Goal: Find specific page/section: Find specific page/section

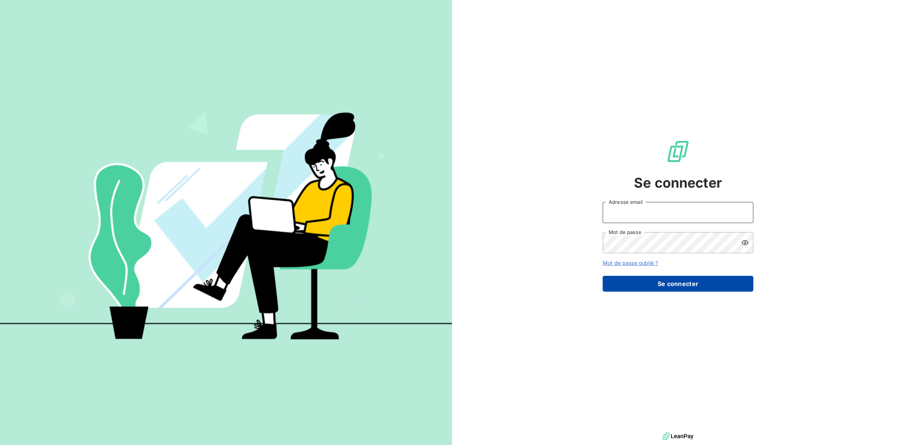
type input "[EMAIL_ADDRESS][DOMAIN_NAME]"
click at [662, 285] on button "Se connecter" at bounding box center [678, 284] width 151 height 16
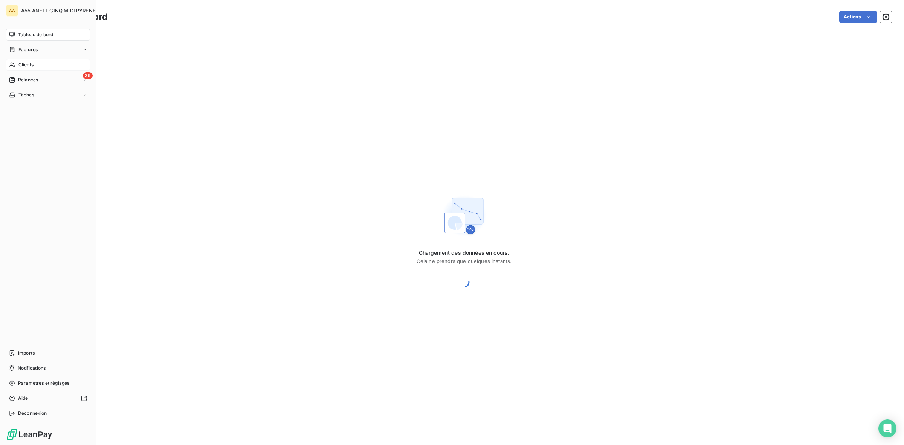
click at [17, 61] on div "Clients" at bounding box center [48, 65] width 84 height 12
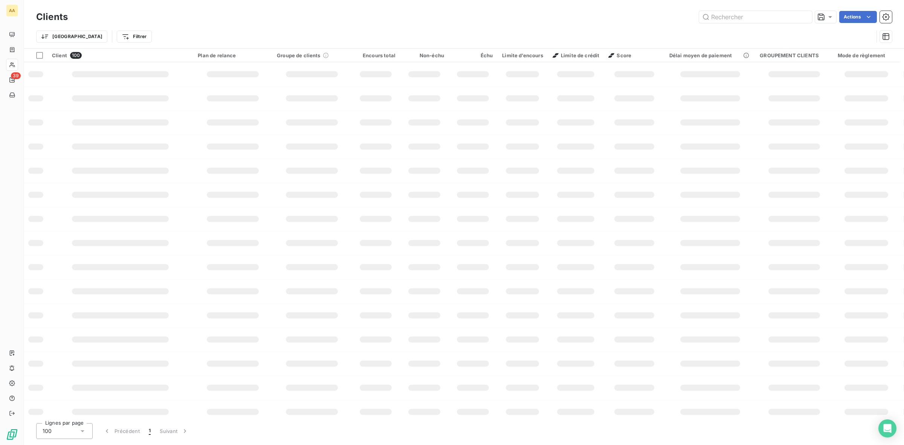
click at [142, 18] on div "Actions" at bounding box center [485, 17] width 816 height 12
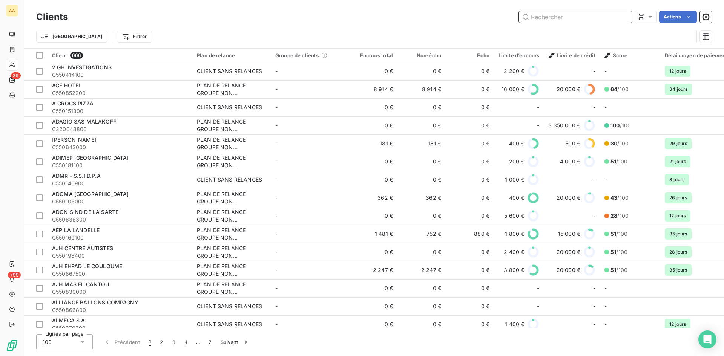
click at [586, 19] on input "text" at bounding box center [575, 17] width 113 height 12
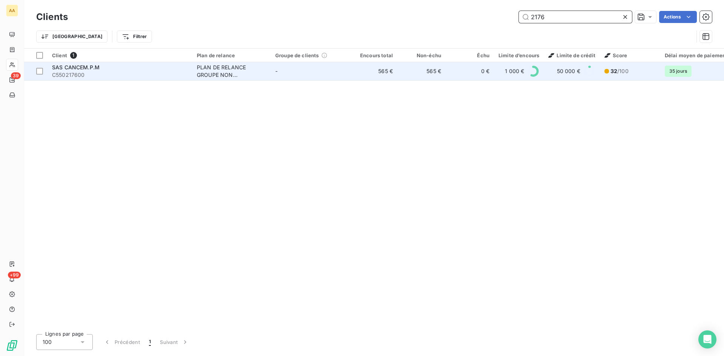
type input "2176"
click at [227, 67] on div "PLAN DE RELANCE GROUPE NON AUTOMATIQUE" at bounding box center [231, 71] width 69 height 15
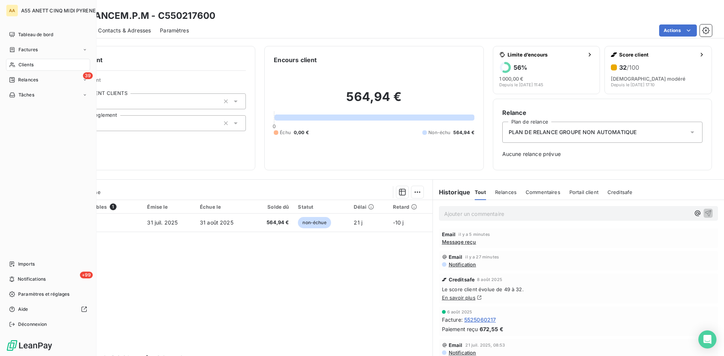
click at [15, 67] on icon at bounding box center [12, 65] width 6 height 6
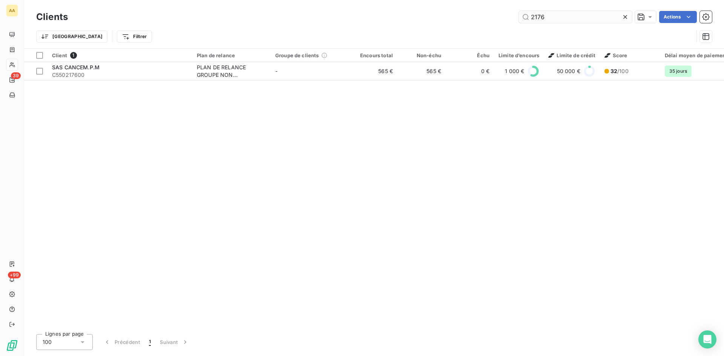
drag, startPoint x: 554, startPoint y: 17, endPoint x: 526, endPoint y: 20, distance: 28.1
click at [526, 20] on input "2176" at bounding box center [575, 17] width 113 height 12
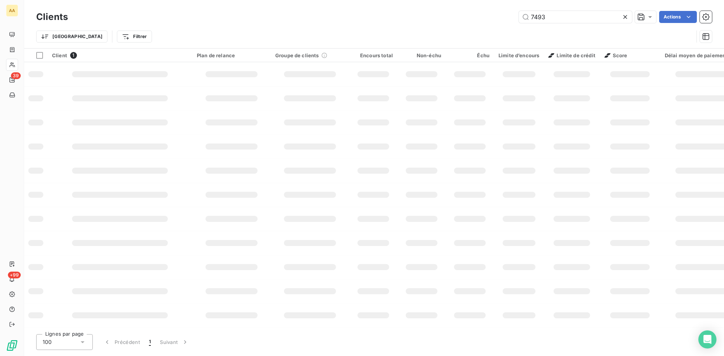
type input "7493"
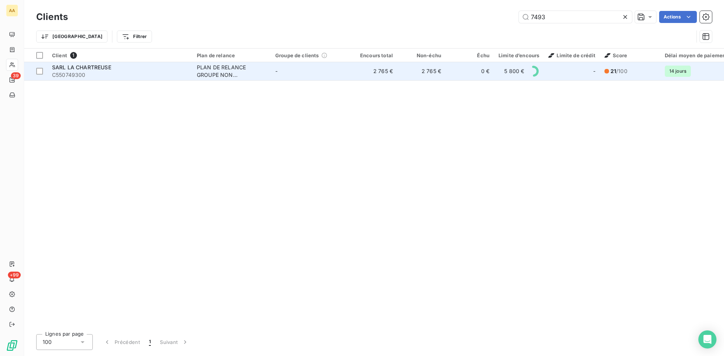
click at [113, 66] on div "SARL LA CHARTREUSE" at bounding box center [120, 68] width 136 height 8
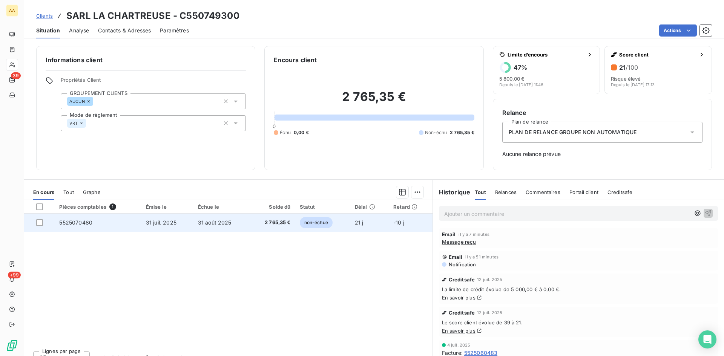
click at [232, 221] on td "31 août 2025" at bounding box center [221, 223] width 56 height 18
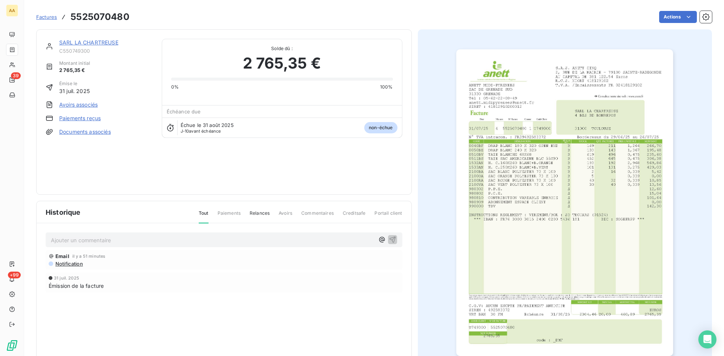
click at [134, 233] on div "Ajouter un commentaire ﻿" at bounding box center [224, 240] width 357 height 15
click at [135, 236] on p "Ajouter un commentaire ﻿" at bounding box center [212, 240] width 323 height 9
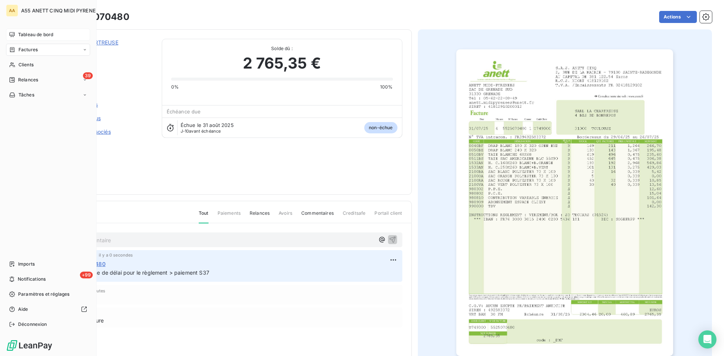
click at [24, 39] on div "Tableau de bord" at bounding box center [48, 35] width 84 height 12
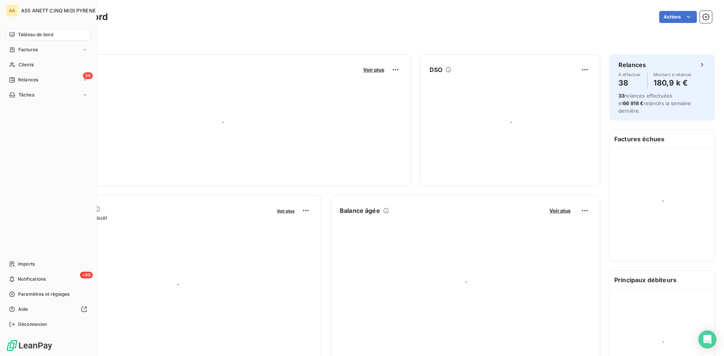
click at [24, 33] on span "Tableau de bord" at bounding box center [35, 34] width 35 height 7
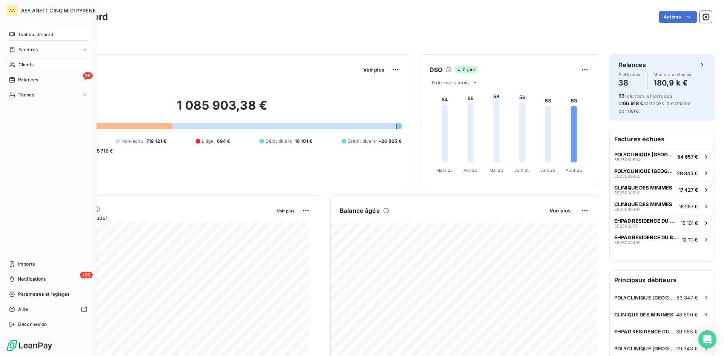
click at [14, 64] on icon at bounding box center [11, 65] width 5 height 5
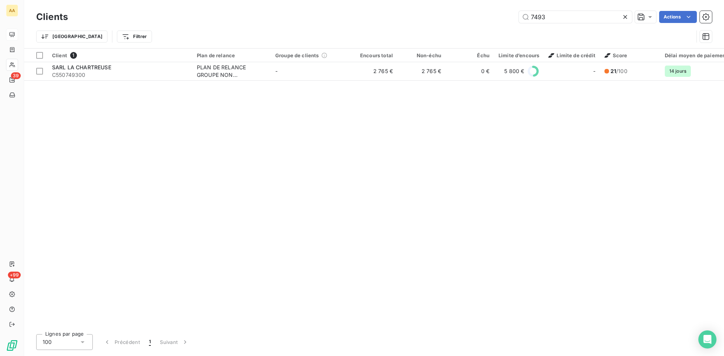
drag, startPoint x: 555, startPoint y: 19, endPoint x: 498, endPoint y: 23, distance: 56.7
click at [498, 23] on div "7493 Actions" at bounding box center [394, 17] width 635 height 12
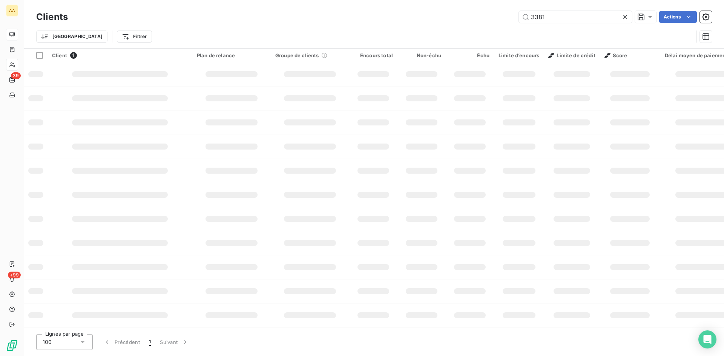
type input "3381"
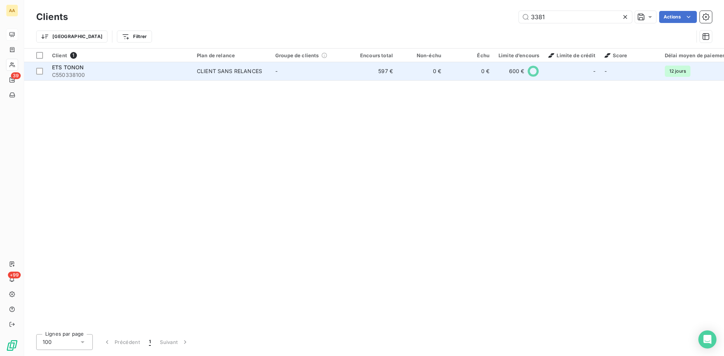
click at [220, 69] on div "CLIENT SANS RELANCES" at bounding box center [229, 71] width 65 height 8
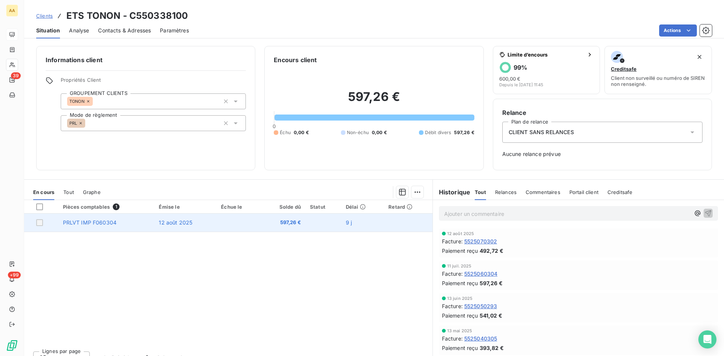
click at [99, 226] on td "PRLVT IMP F060304" at bounding box center [106, 223] width 96 height 18
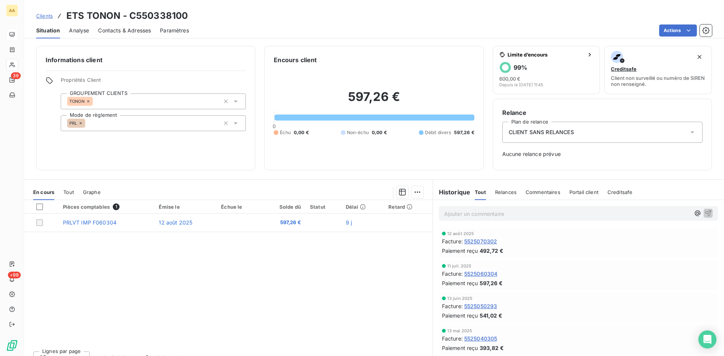
click at [471, 212] on p "Ajouter un commentaire ﻿" at bounding box center [567, 213] width 246 height 9
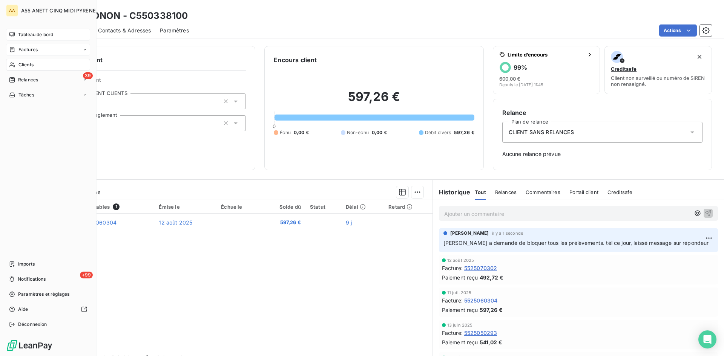
click at [10, 51] on icon at bounding box center [12, 50] width 6 height 6
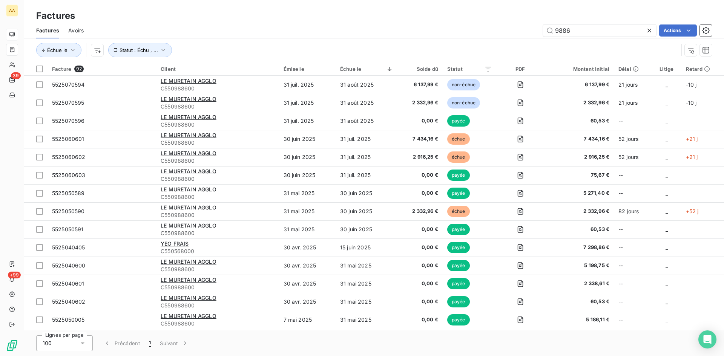
drag, startPoint x: 575, startPoint y: 33, endPoint x: 503, endPoint y: 33, distance: 72.7
click at [503, 33] on div "9886 Actions" at bounding box center [402, 30] width 619 height 12
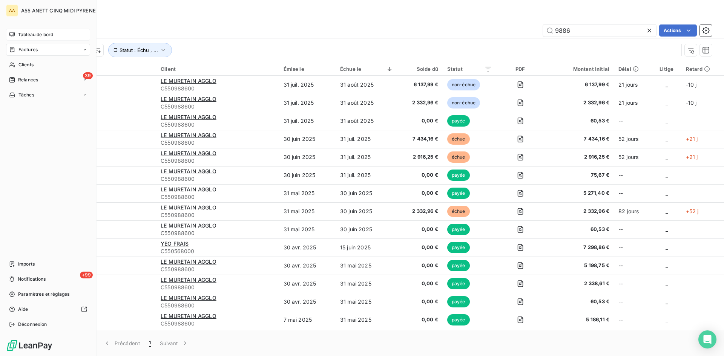
click at [16, 53] on div "Factures" at bounding box center [48, 50] width 84 height 12
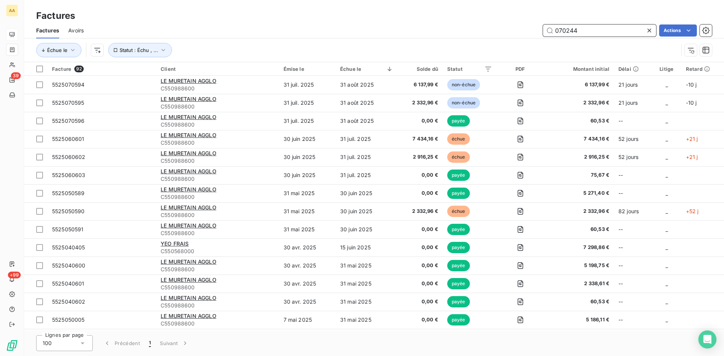
type input "070244"
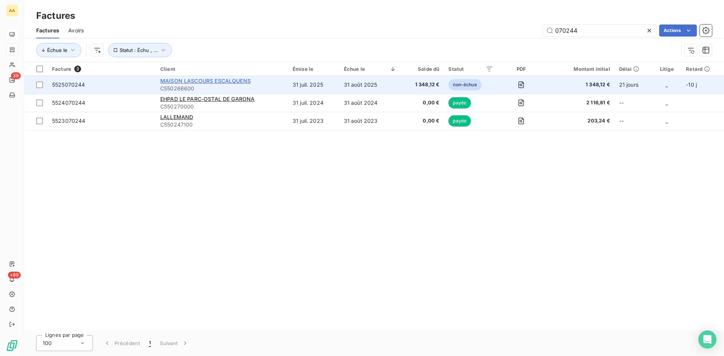
click at [204, 78] on span "MAISON LASCOURS ESCALQUENS" at bounding box center [205, 81] width 90 height 6
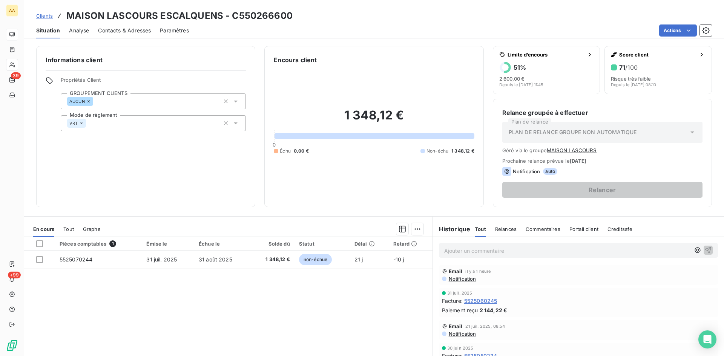
click at [131, 30] on span "Contacts & Adresses" at bounding box center [124, 31] width 53 height 8
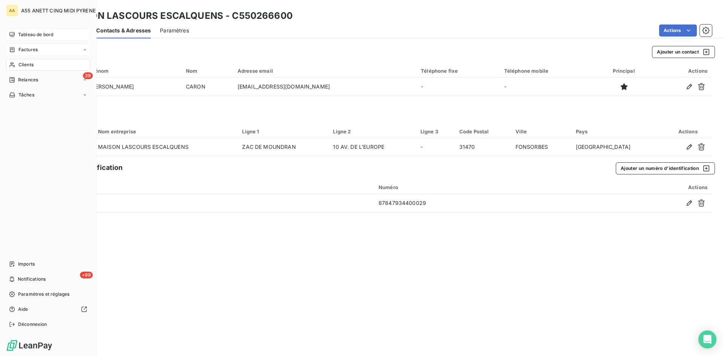
click at [15, 50] on div "Factures" at bounding box center [23, 49] width 29 height 7
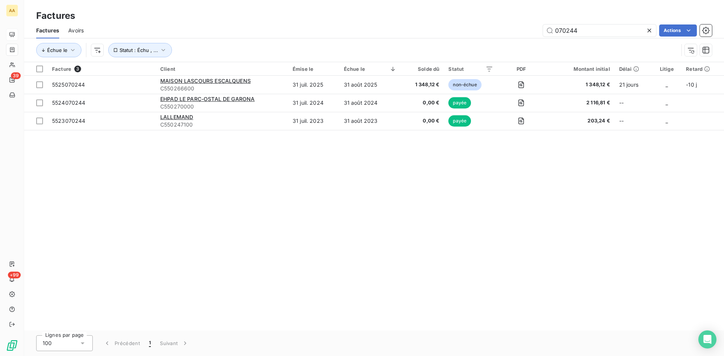
drag, startPoint x: 606, startPoint y: 34, endPoint x: 531, endPoint y: 34, distance: 75.0
click at [531, 34] on div "070244 Actions" at bounding box center [402, 30] width 619 height 12
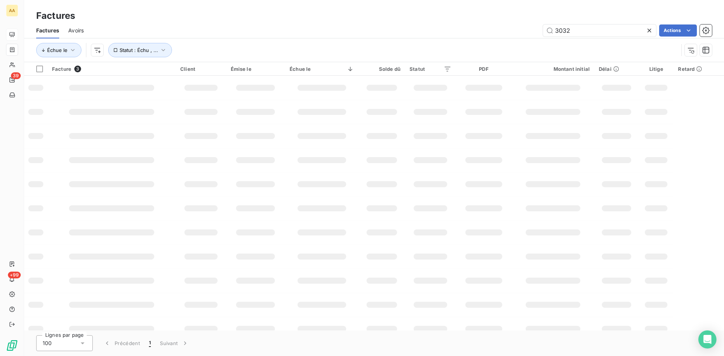
type input "3032"
